Goal: Task Accomplishment & Management: Manage account settings

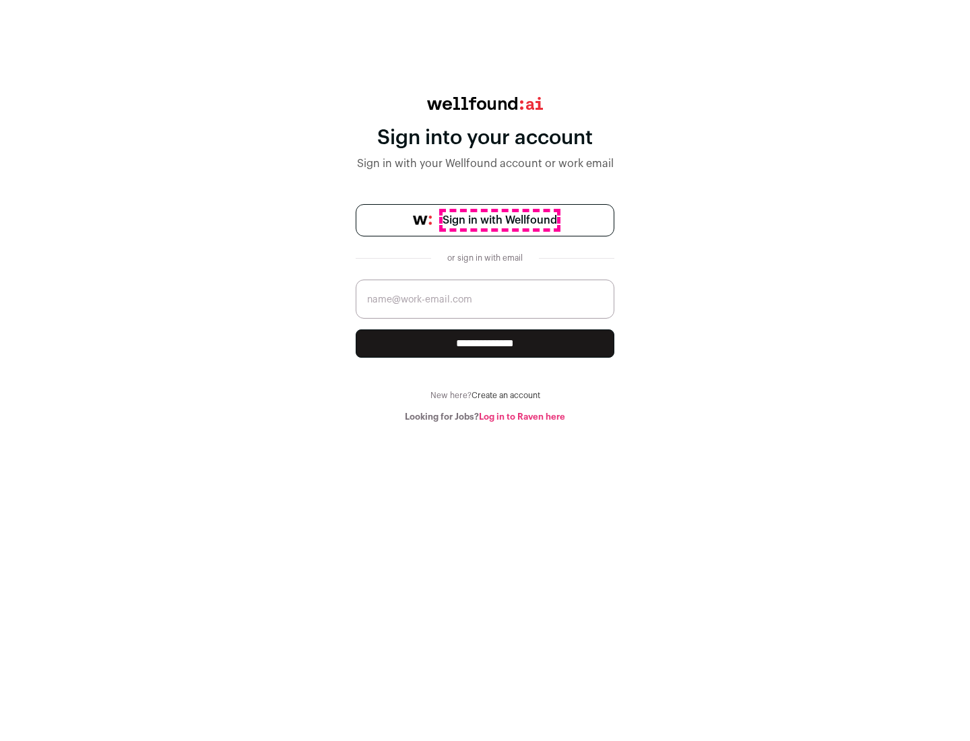
click at [499, 220] on span "Sign in with Wellfound" at bounding box center [499, 220] width 114 height 16
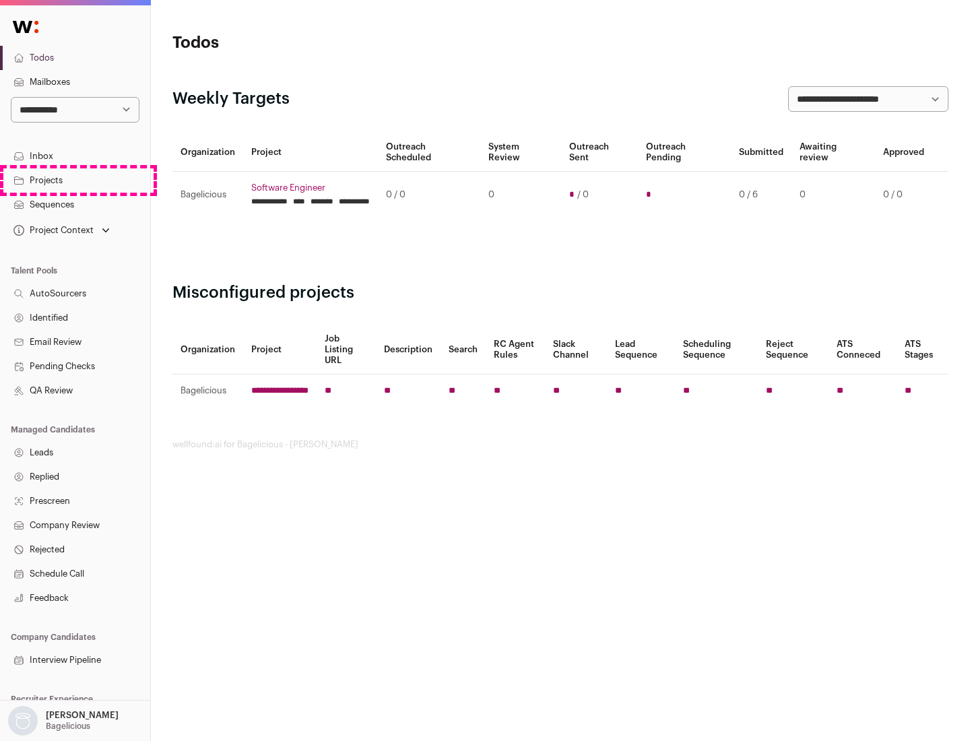
click at [75, 180] on link "Projects" at bounding box center [75, 180] width 150 height 24
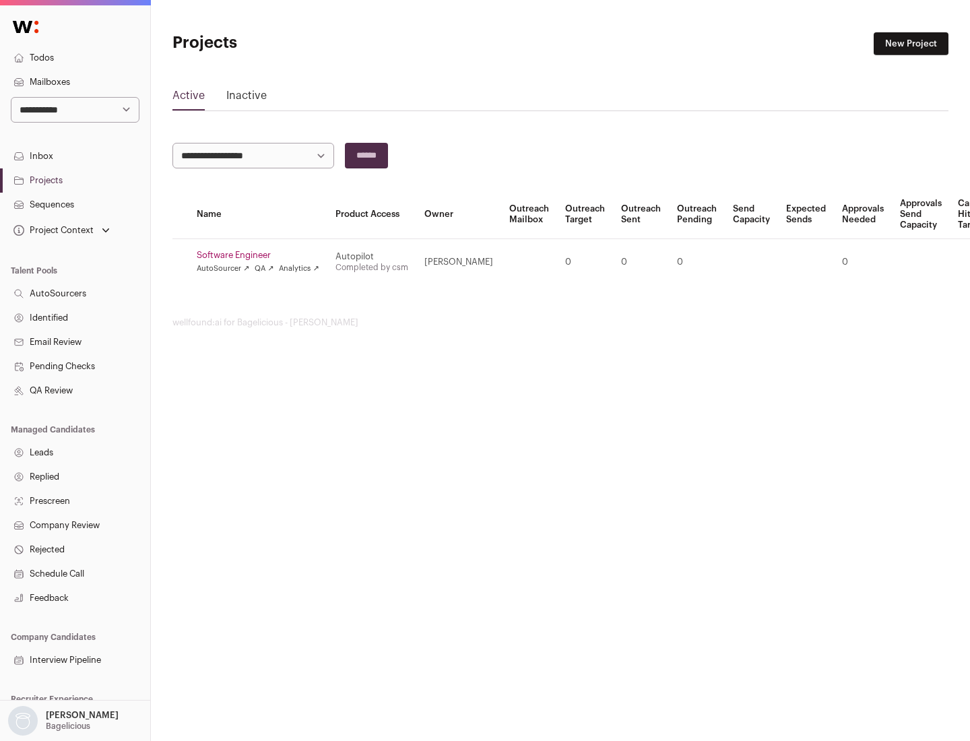
click at [262, 255] on link "Software Engineer" at bounding box center [258, 255] width 123 height 11
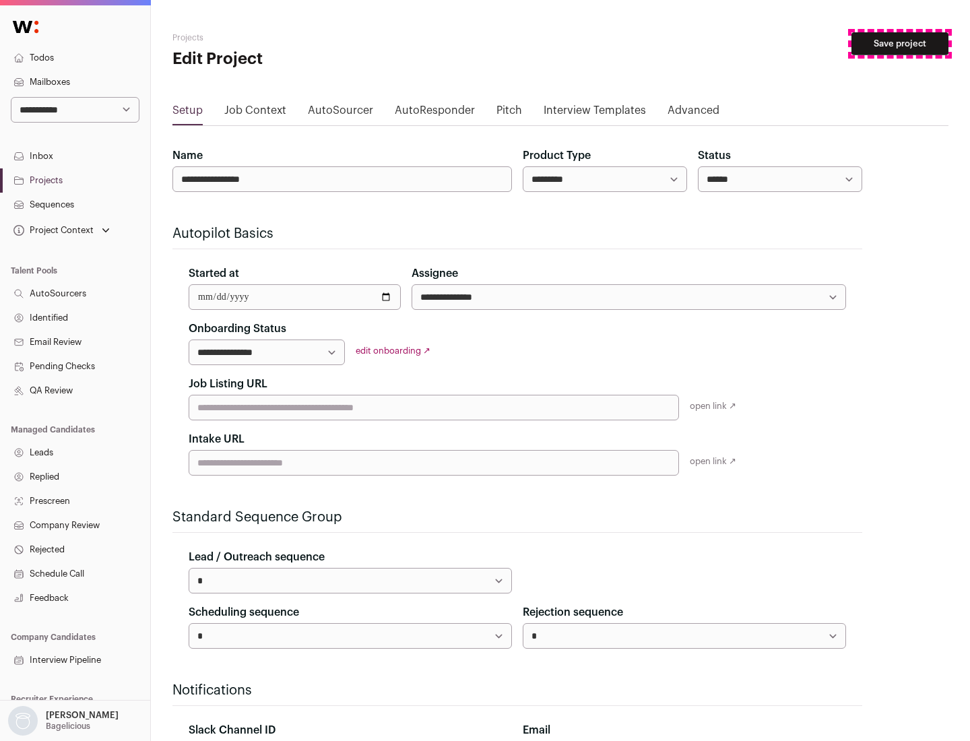
click at [900, 44] on button "Save project" at bounding box center [899, 43] width 97 height 23
